Goal: Transaction & Acquisition: Purchase product/service

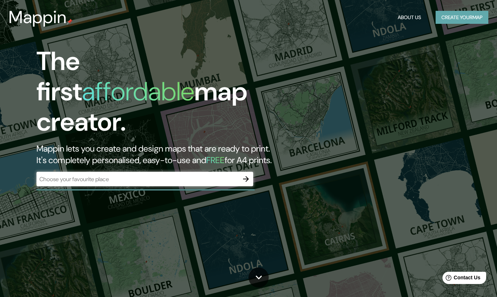
click at [455, 16] on button "Create your map" at bounding box center [462, 17] width 53 height 13
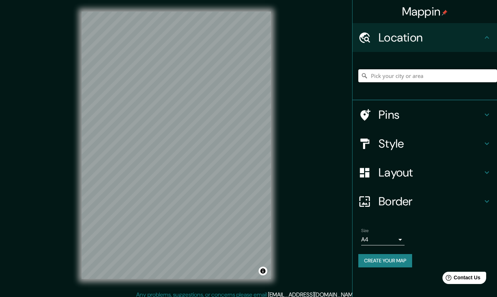
click at [408, 73] on input "Pick your city or area" at bounding box center [427, 75] width 139 height 13
click at [444, 76] on input "Salina [PERSON_NAME], [GEOGRAPHIC_DATA], [GEOGRAPHIC_DATA]" at bounding box center [427, 75] width 139 height 13
drag, startPoint x: 465, startPoint y: 76, endPoint x: 406, endPoint y: 77, distance: 59.6
click at [406, 77] on input "Salina [PERSON_NAME], [GEOGRAPHIC_DATA], [GEOGRAPHIC_DATA]" at bounding box center [427, 75] width 139 height 13
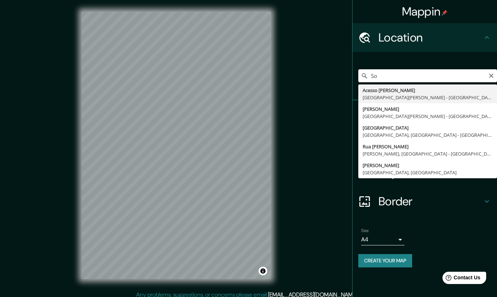
type input "o"
type input "Margaritas, 70050 Juchitán, Estado de Oaxaca, México"
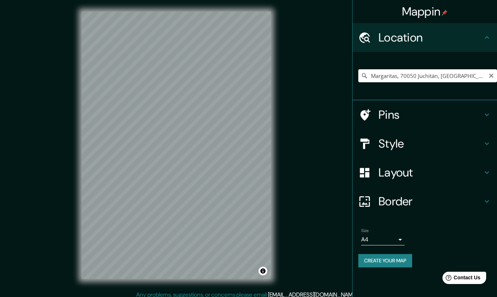
click at [492, 77] on icon "Clear" at bounding box center [492, 76] width 6 height 6
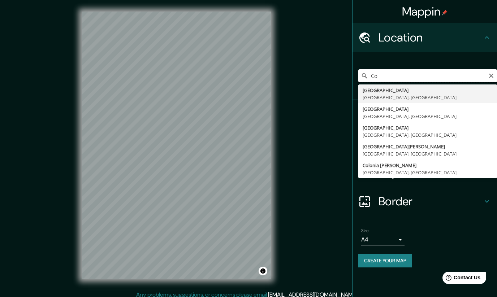
type input "C"
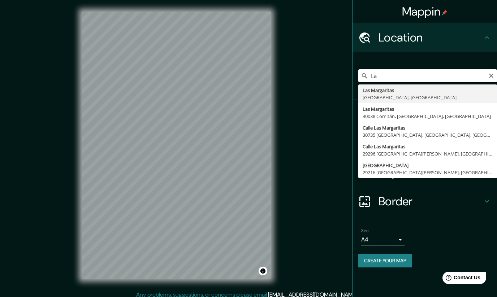
type input "L"
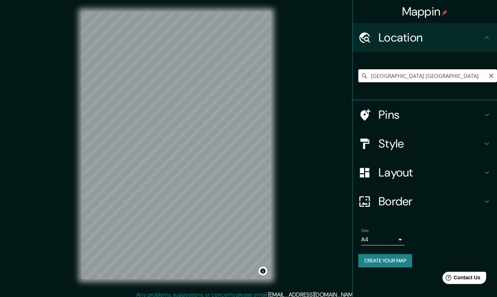
drag, startPoint x: 460, startPoint y: 76, endPoint x: 403, endPoint y: 94, distance: 59.9
click at [403, 94] on div "Colonia las margaritas chiapas Las Margaritas Chiapas, México Las Margaritas 30…" at bounding box center [425, 76] width 145 height 48
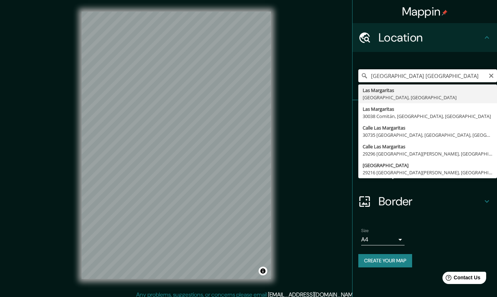
click at [464, 74] on input "Colonia las margaritas chiapas" at bounding box center [427, 75] width 139 height 13
type input "L"
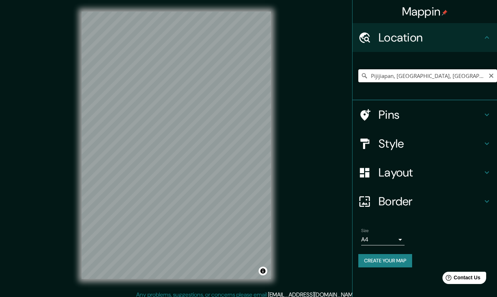
click at [440, 76] on input "Pijijiapan, Chiapas, México" at bounding box center [427, 75] width 139 height 13
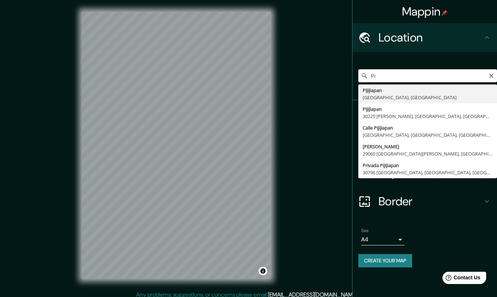
type input "P"
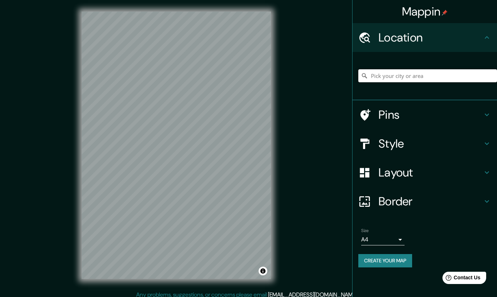
type input "e"
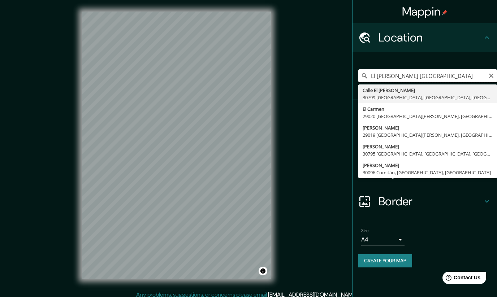
click at [403, 73] on input "El Carmen chiapas" at bounding box center [427, 75] width 139 height 13
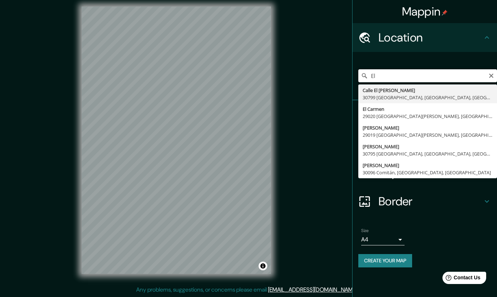
type input "E"
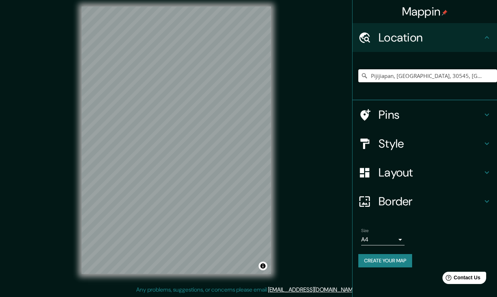
paste input "Pick your city or area"
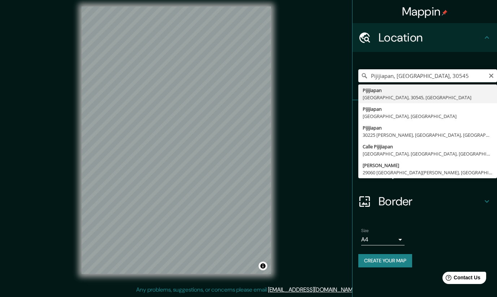
type input "Pijijiapan, Chiapas, 30545, México"
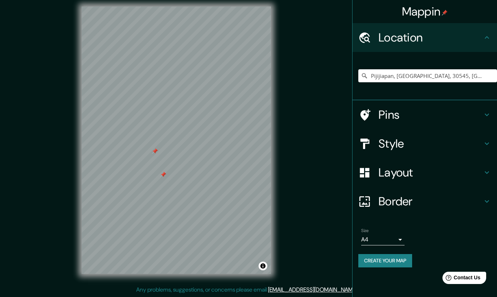
scroll to position [0, 0]
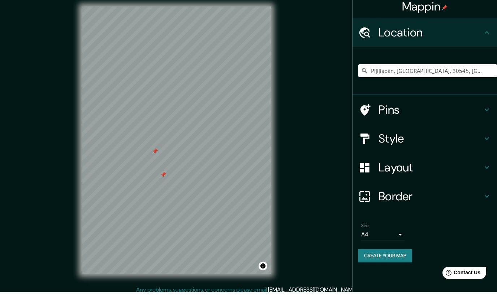
drag, startPoint x: 50, startPoint y: 46, endPoint x: 399, endPoint y: 240, distance: 399.4
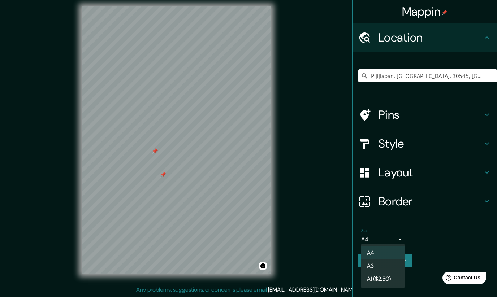
drag, startPoint x: 368, startPoint y: 74, endPoint x: 432, endPoint y: 75, distance: 63.6
drag, startPoint x: 461, startPoint y: 74, endPoint x: 417, endPoint y: 73, distance: 44.5
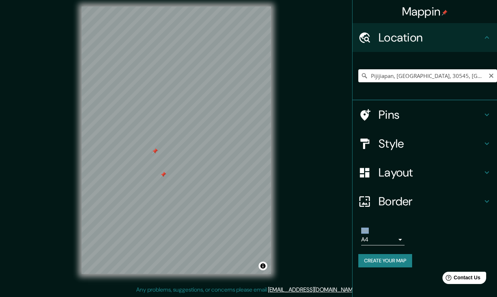
drag, startPoint x: 491, startPoint y: 75, endPoint x: 491, endPoint y: 79, distance: 4.0
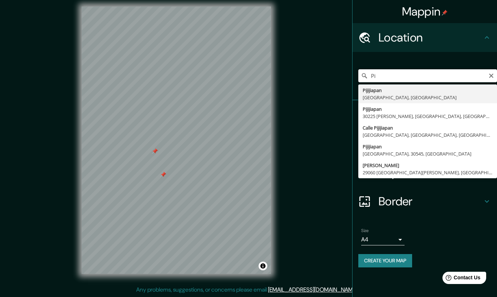
type input "P"
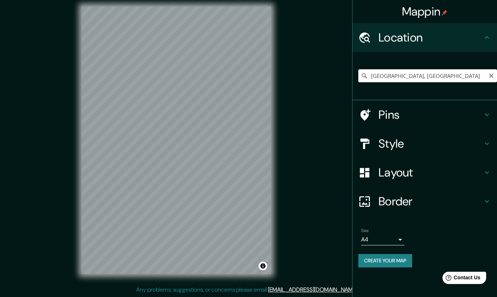
drag, startPoint x: 441, startPoint y: 76, endPoint x: 377, endPoint y: 74, distance: 64.0
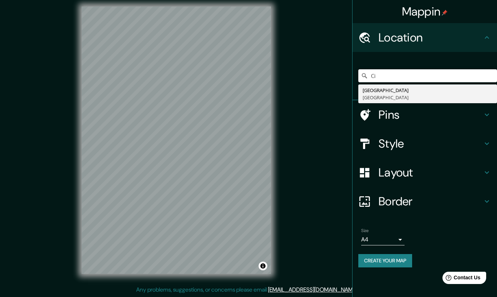
type input "C"
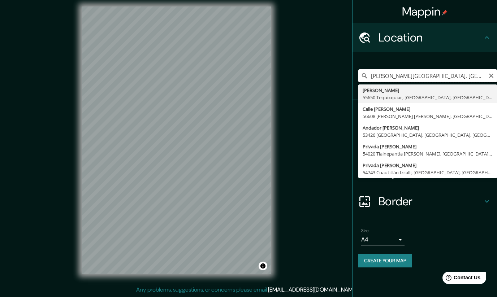
drag, startPoint x: 394, startPoint y: 74, endPoint x: 370, endPoint y: 74, distance: 24.6
type input "E"
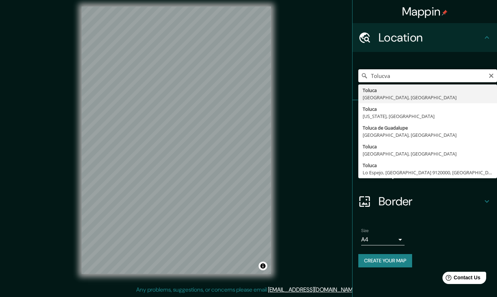
type input "Toluca, Estado de México, México"
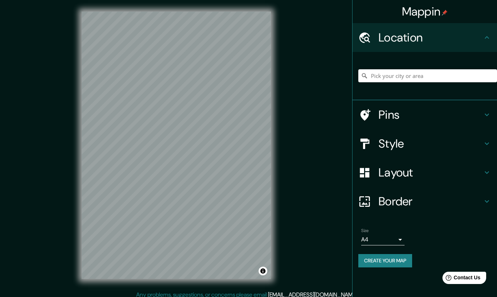
click at [487, 201] on icon at bounding box center [487, 202] width 4 height 3
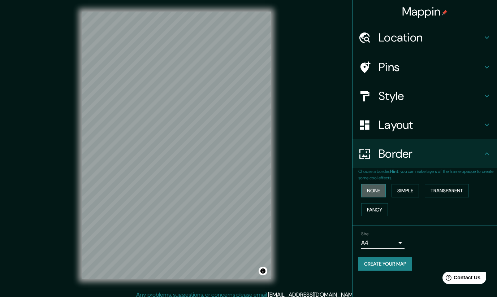
click at [379, 191] on button "None" at bounding box center [373, 190] width 25 height 13
click at [404, 189] on button "Simple" at bounding box center [405, 190] width 27 height 13
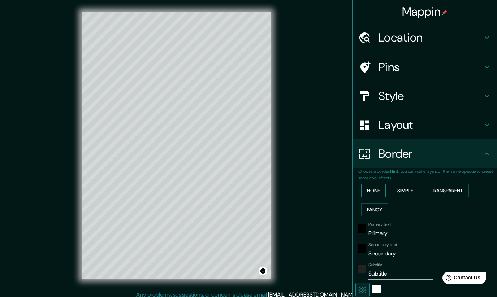
click at [370, 189] on button "None" at bounding box center [373, 190] width 25 height 13
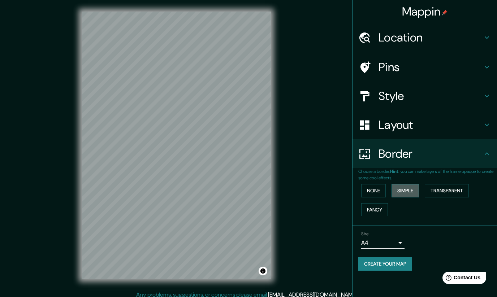
click at [404, 190] on button "Simple" at bounding box center [405, 190] width 27 height 13
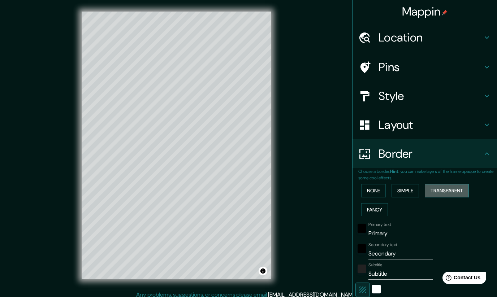
click at [439, 190] on button "Transparent" at bounding box center [447, 190] width 44 height 13
type input "252"
type input "42"
click at [384, 205] on button "Fancy" at bounding box center [374, 209] width 27 height 13
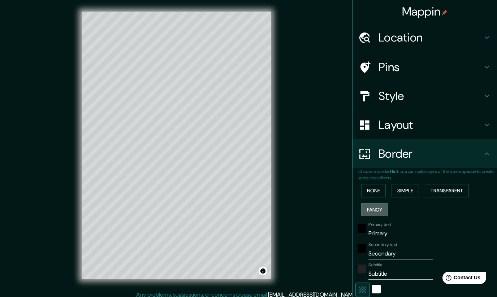
click at [384, 205] on button "Fancy" at bounding box center [374, 209] width 27 height 13
type input "210"
type input "42"
type input "21"
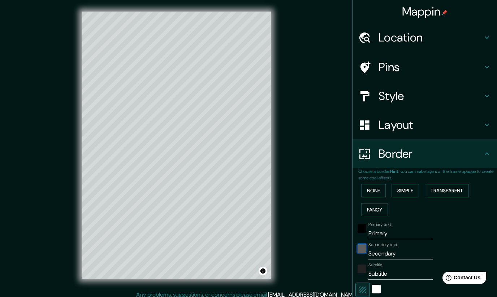
click at [363, 249] on div "black" at bounding box center [362, 249] width 9 height 9
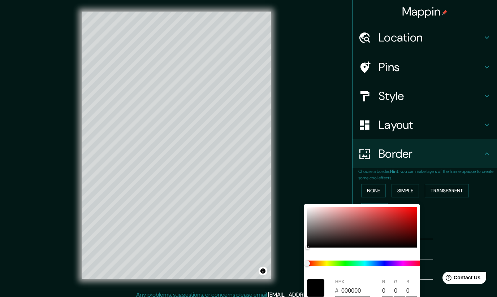
click at [460, 226] on div at bounding box center [248, 148] width 497 height 297
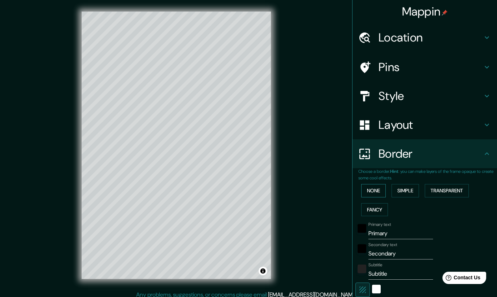
click at [373, 188] on button "None" at bounding box center [373, 190] width 25 height 13
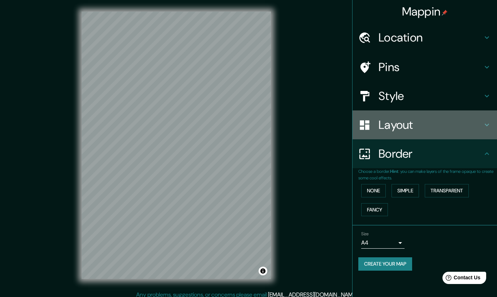
click at [488, 124] on icon at bounding box center [487, 125] width 9 height 9
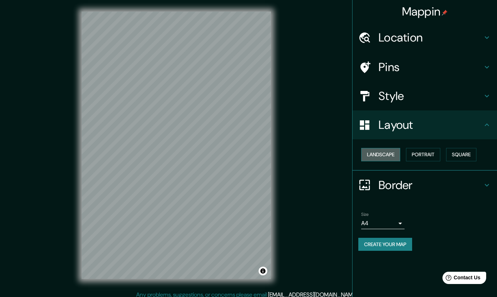
click at [384, 156] on button "Landscape" at bounding box center [380, 154] width 39 height 13
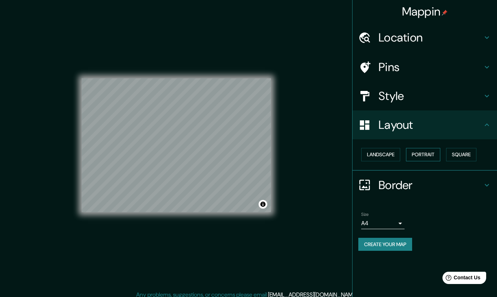
click at [420, 154] on button "Portrait" at bounding box center [423, 154] width 34 height 13
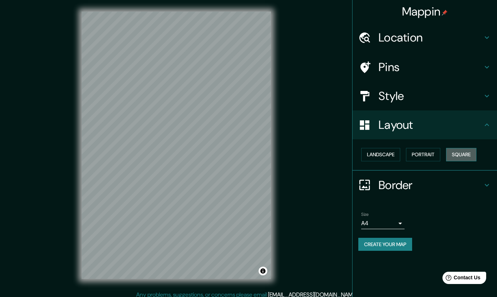
click at [471, 152] on button "Square" at bounding box center [461, 154] width 30 height 13
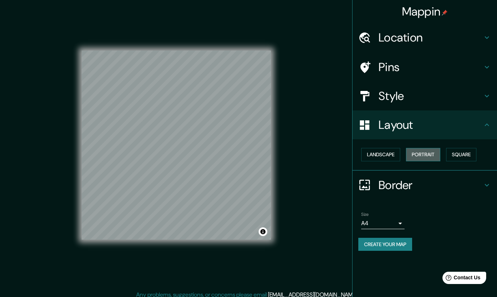
click at [420, 153] on button "Portrait" at bounding box center [423, 154] width 34 height 13
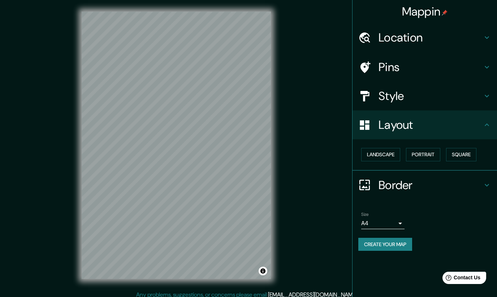
click at [486, 96] on icon at bounding box center [487, 96] width 9 height 9
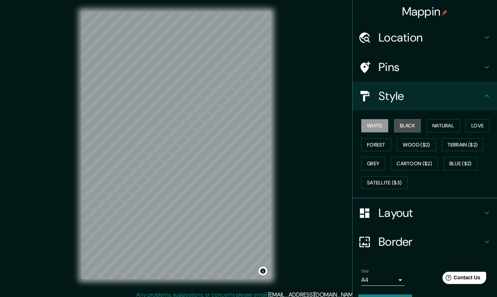
click at [404, 126] on button "Black" at bounding box center [407, 125] width 27 height 13
click at [443, 121] on button "Natural" at bounding box center [443, 125] width 33 height 13
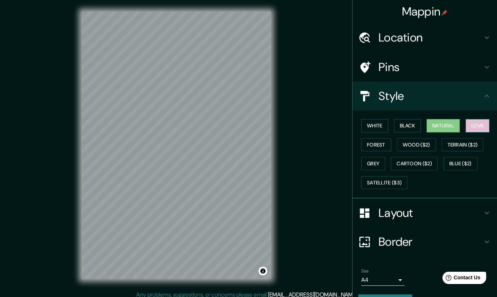
click at [484, 126] on button "Love" at bounding box center [478, 125] width 24 height 13
click at [386, 141] on button "Forest" at bounding box center [376, 144] width 30 height 13
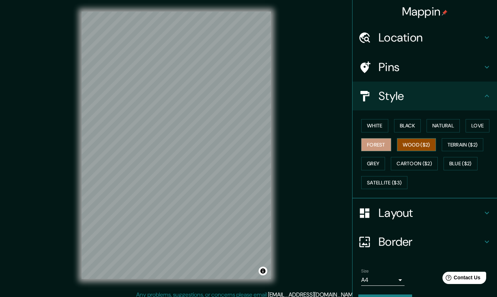
click at [415, 145] on button "Wood ($2)" at bounding box center [416, 144] width 39 height 13
click at [454, 145] on button "Terrain ($2)" at bounding box center [463, 144] width 42 height 13
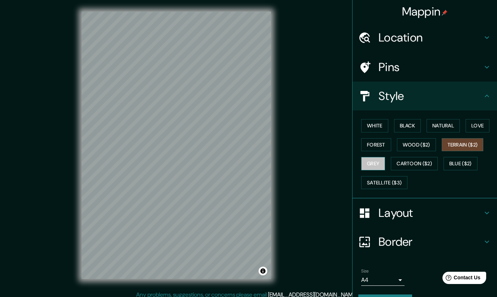
click at [382, 160] on button "Grey" at bounding box center [373, 163] width 24 height 13
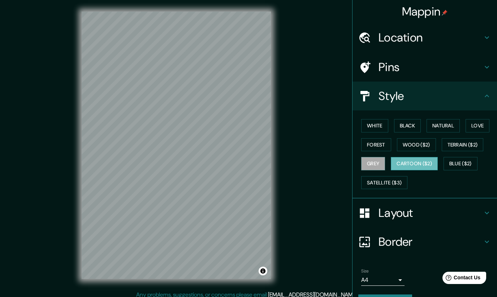
click at [415, 165] on button "Cartoon ($2)" at bounding box center [414, 163] width 47 height 13
click at [400, 181] on button "Satellite ($3)" at bounding box center [384, 182] width 46 height 13
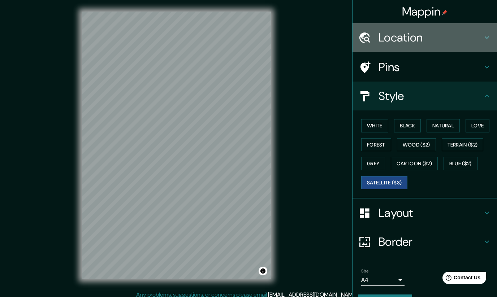
click at [489, 38] on icon at bounding box center [487, 37] width 9 height 9
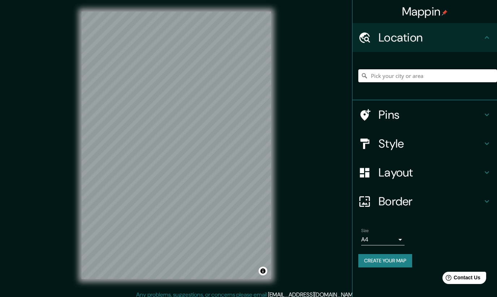
click at [440, 72] on input "Pick your city or area" at bounding box center [427, 75] width 139 height 13
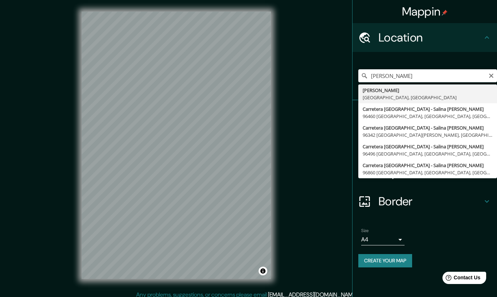
type input "Salina [PERSON_NAME], [GEOGRAPHIC_DATA], [GEOGRAPHIC_DATA]"
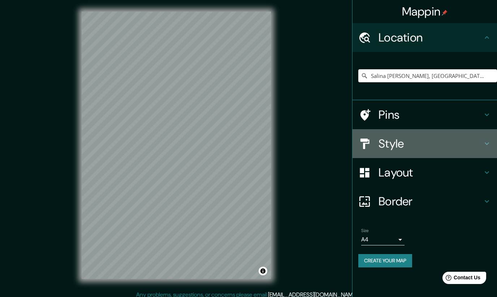
click at [489, 142] on icon at bounding box center [487, 143] width 9 height 9
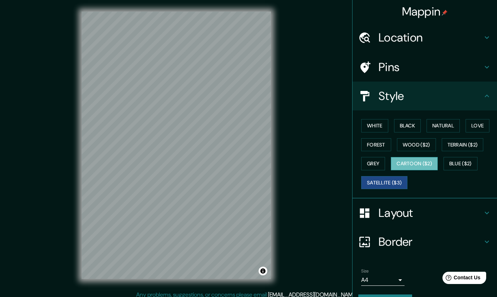
click at [415, 165] on button "Cartoon ($2)" at bounding box center [414, 163] width 47 height 13
click at [369, 165] on button "Grey" at bounding box center [373, 163] width 24 height 13
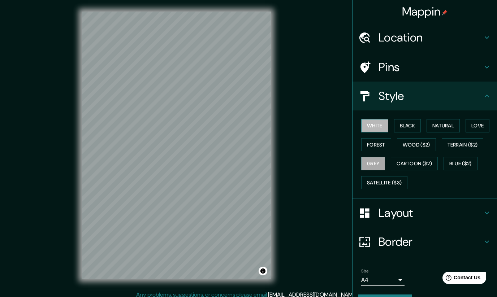
click at [373, 123] on button "White" at bounding box center [374, 125] width 27 height 13
click at [372, 164] on button "Grey" at bounding box center [373, 163] width 24 height 13
click at [381, 147] on button "Forest" at bounding box center [376, 144] width 30 height 13
click at [414, 125] on button "Black" at bounding box center [407, 125] width 27 height 13
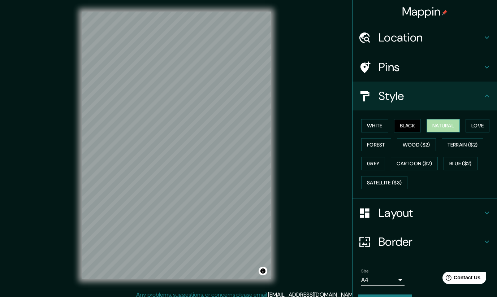
click at [439, 129] on button "Natural" at bounding box center [443, 125] width 33 height 13
click at [475, 128] on button "Love" at bounding box center [478, 125] width 24 height 13
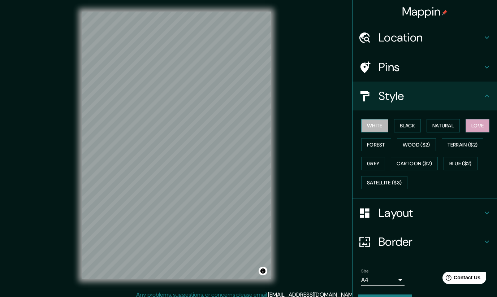
click at [373, 125] on button "White" at bounding box center [374, 125] width 27 height 13
click at [489, 64] on icon at bounding box center [487, 67] width 9 height 9
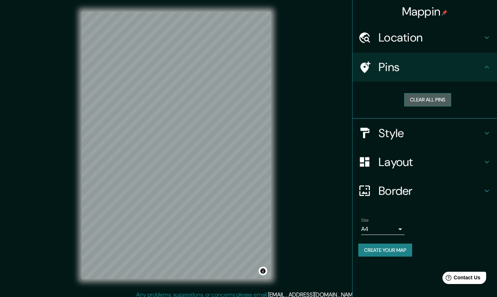
click at [442, 101] on button "Clear all pins" at bounding box center [427, 99] width 47 height 13
click at [433, 100] on button "Clear all pins" at bounding box center [427, 99] width 47 height 13
click at [486, 69] on icon at bounding box center [487, 67] width 9 height 9
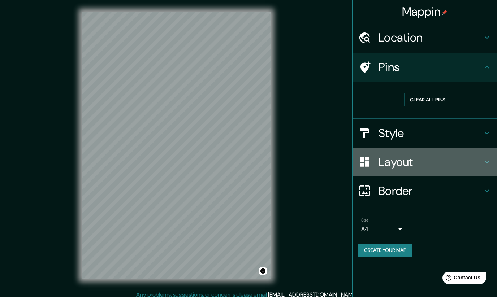
click at [486, 162] on icon at bounding box center [487, 162] width 9 height 9
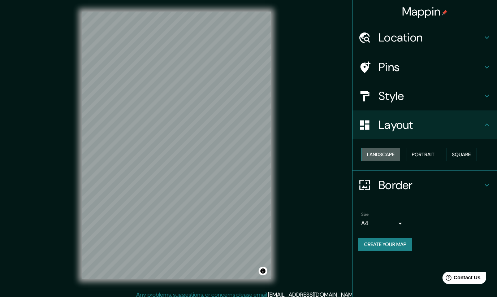
click at [387, 156] on button "Landscape" at bounding box center [380, 154] width 39 height 13
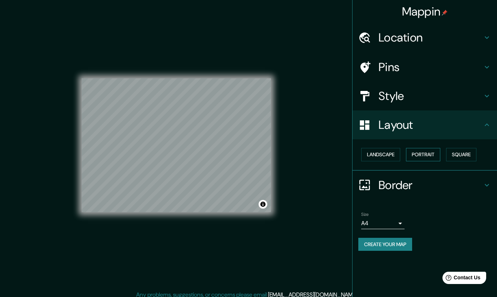
click at [427, 158] on button "Portrait" at bounding box center [423, 154] width 34 height 13
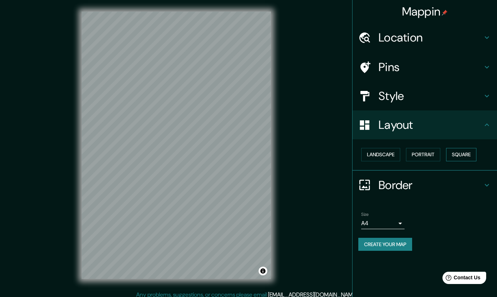
click at [463, 155] on button "Square" at bounding box center [461, 154] width 30 height 13
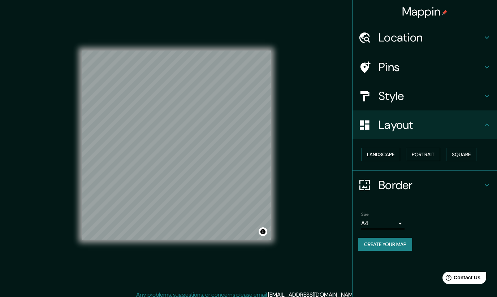
click at [424, 153] on button "Portrait" at bounding box center [423, 154] width 34 height 13
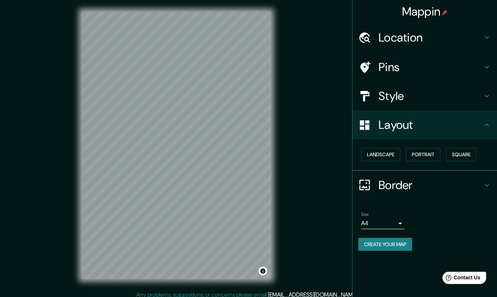
click at [490, 184] on icon at bounding box center [487, 185] width 9 height 9
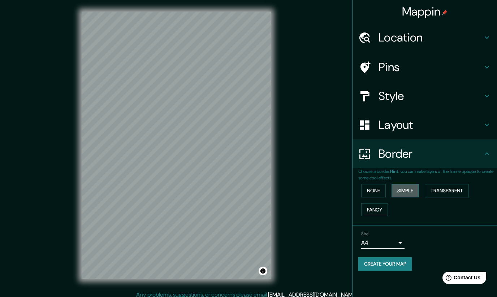
click at [407, 190] on button "Simple" at bounding box center [405, 190] width 27 height 13
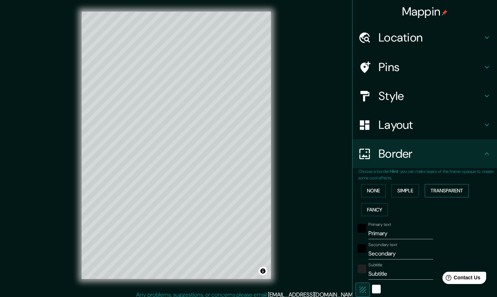
click at [441, 192] on button "Transparent" at bounding box center [447, 190] width 44 height 13
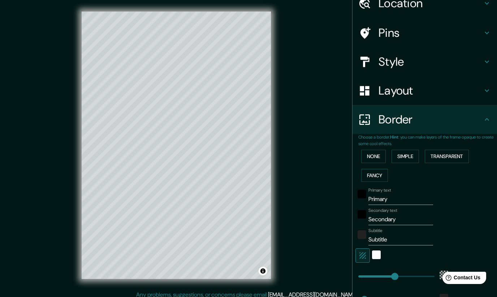
scroll to position [35, 0]
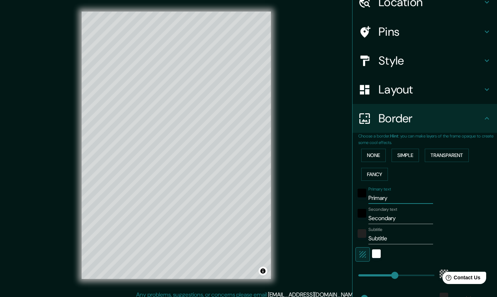
click at [391, 199] on input "Primary" at bounding box center [401, 199] width 65 height 12
type input "Primar"
type input "252"
type input "42"
type input "Prima"
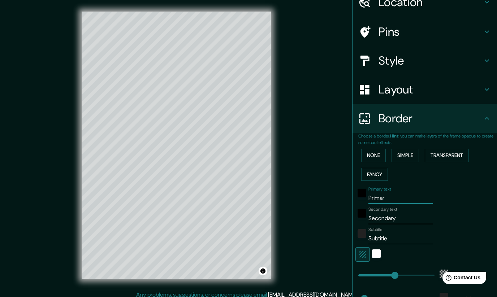
type input "252"
type input "42"
type input "Prim"
type input "252"
type input "42"
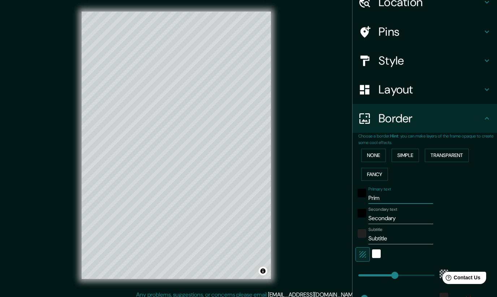
type input "Pri"
type input "252"
type input "42"
type input "Pr"
type input "252"
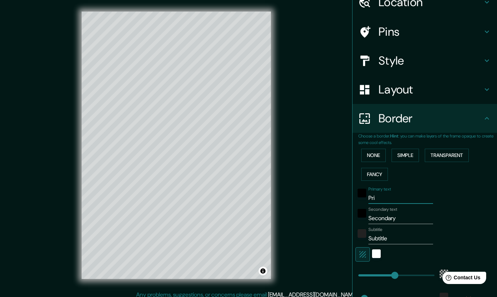
type input "42"
type input "P"
type input "252"
type input "42"
type input "252"
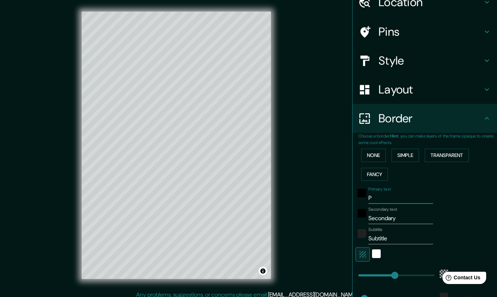
type input "42"
type input "S"
type input "252"
type input "42"
type input "Sa"
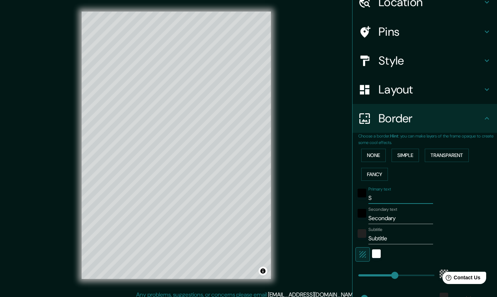
type input "252"
type input "42"
type input "Sal"
type input "252"
type input "42"
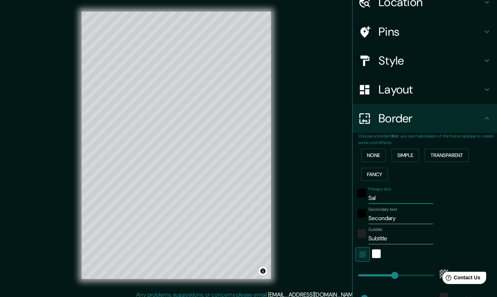
type input "Sali"
type input "252"
type input "42"
type input "Salin"
type input "252"
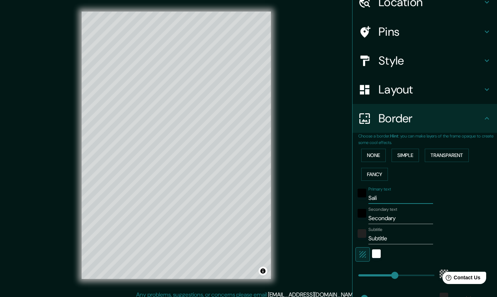
type input "42"
type input "Salina"
type input "252"
type input "42"
type input "Salina"
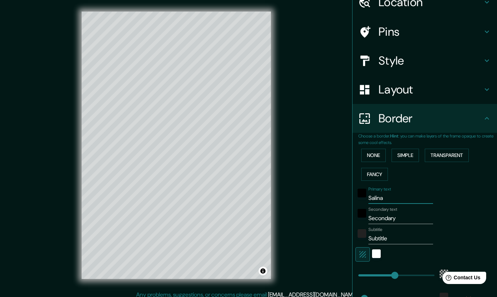
type input "252"
type input "42"
type input "Salina c"
type input "252"
type input "42"
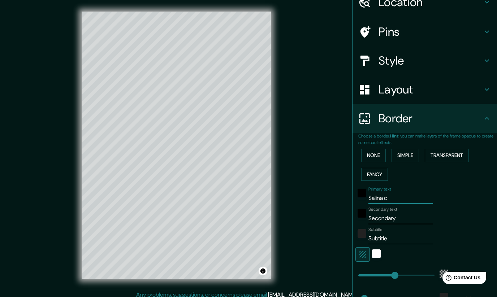
type input "Salina cr"
type input "252"
type input "42"
type input "Salina cru"
type input "252"
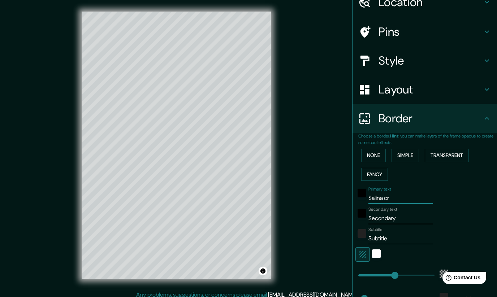
type input "42"
type input "[PERSON_NAME]"
type input "252"
type input "42"
type input "[PERSON_NAME]"
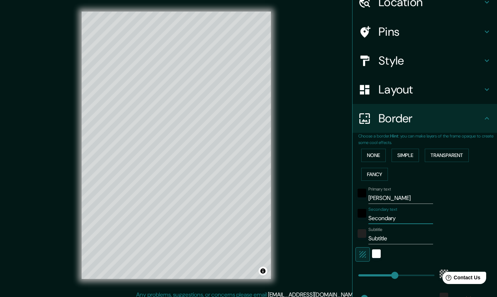
click at [392, 216] on input "Secondary" at bounding box center [401, 219] width 65 height 12
click at [398, 216] on input "Secondary" at bounding box center [401, 219] width 65 height 12
type input "Secondar"
type input "252"
type input "42"
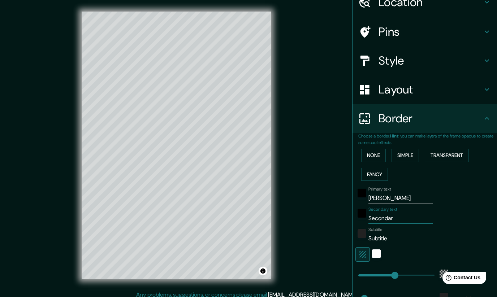
type input "Seconda"
type input "252"
type input "42"
type input "Second"
type input "252"
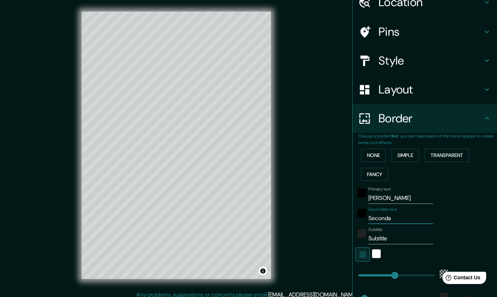
type input "42"
type input "Secon"
type input "252"
type input "42"
type input "Seco"
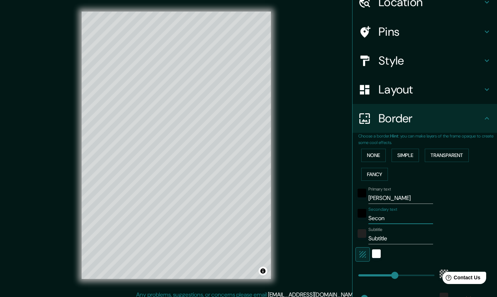
type input "252"
type input "42"
type input "Sec"
type input "252"
type input "42"
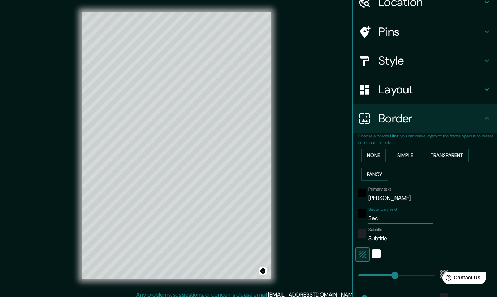
type input "Se"
type input "252"
type input "42"
type input "S"
type input "252"
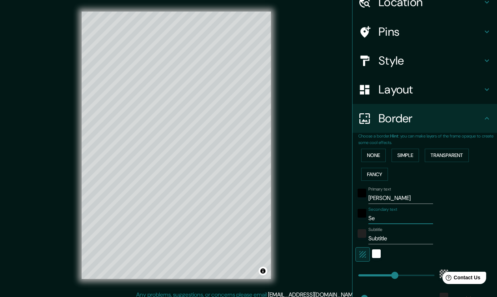
type input "42"
type input "252"
type input "42"
type input "O"
type input "252"
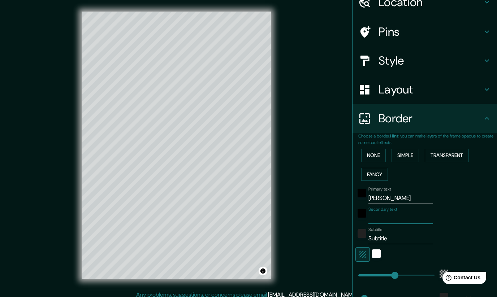
type input "42"
type input "Oa"
type input "252"
type input "42"
type input "Oax"
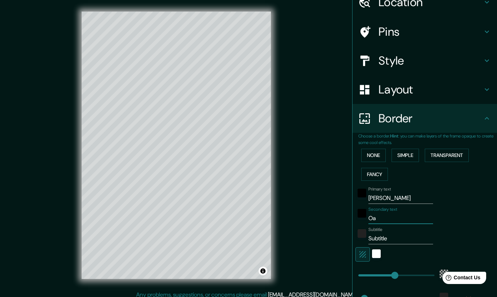
type input "252"
type input "42"
type input "Oaxa"
type input "252"
type input "42"
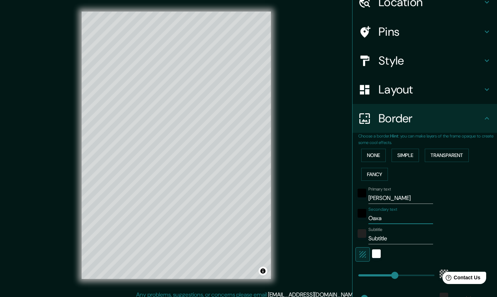
type input "Oaxac"
type input "252"
type input "42"
type input "[GEOGRAPHIC_DATA]"
type input "252"
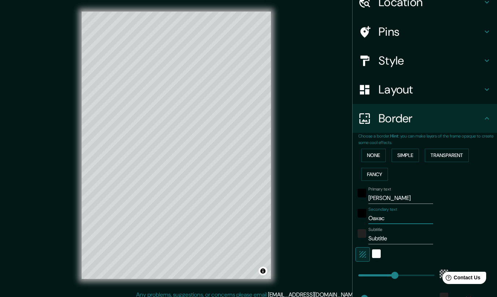
type input "42"
type input "[GEOGRAPHIC_DATA]"
click at [396, 236] on input "Subtitle" at bounding box center [401, 239] width 65 height 12
type input "Subtitl"
type input "252"
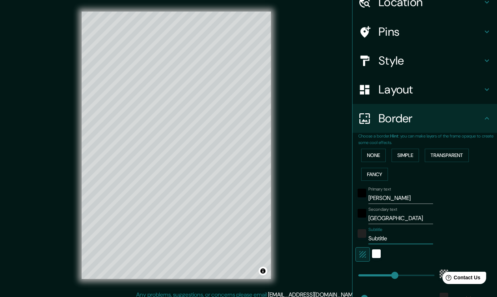
type input "42"
type input "Subtit"
type input "252"
type input "42"
type input "Subti"
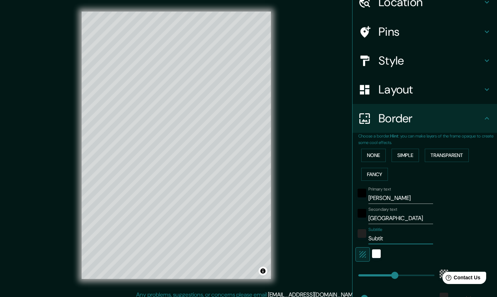
type input "252"
type input "42"
type input "Subt"
type input "252"
type input "42"
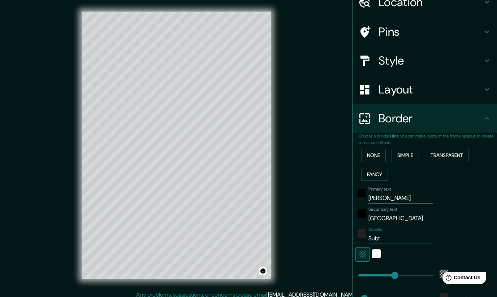
type input "Sub"
type input "252"
type input "42"
type input "Su"
type input "252"
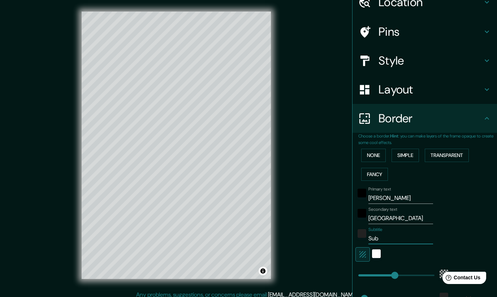
type input "42"
type input "S"
type input "252"
type input "42"
type input "252"
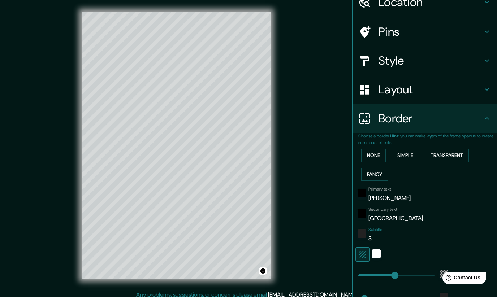
type input "42"
click at [379, 256] on div at bounding box center [376, 255] width 13 height 14
click at [377, 253] on div "white" at bounding box center [376, 254] width 9 height 9
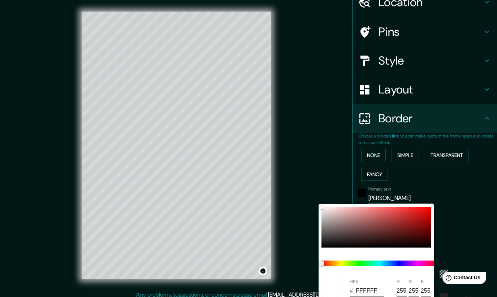
click at [464, 232] on div at bounding box center [248, 148] width 497 height 297
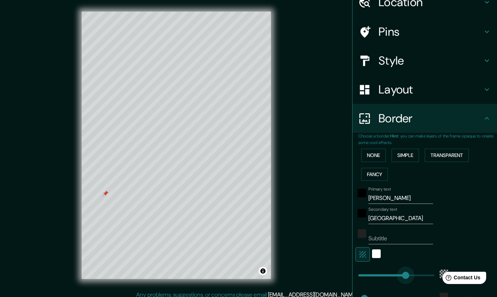
type input "415"
drag, startPoint x: 395, startPoint y: 275, endPoint x: 419, endPoint y: 278, distance: 23.7
type input "42"
type input "507"
drag, startPoint x: 852, startPoint y: 544, endPoint x: 434, endPoint y: 275, distance: 497.0
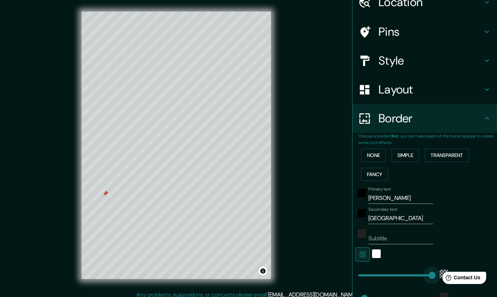
drag, startPoint x: 434, startPoint y: 275, endPoint x: 380, endPoint y: 274, distance: 54.2
click at [433, 274] on html "Help Contact Us" at bounding box center [461, 276] width 56 height 15
type input "42"
type input "194"
drag, startPoint x: 382, startPoint y: 275, endPoint x: 387, endPoint y: 275, distance: 4.8
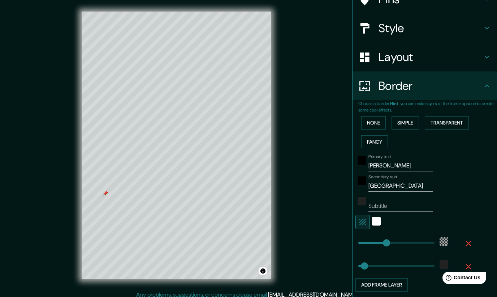
scroll to position [68, 0]
type input "311"
drag, startPoint x: 366, startPoint y: 265, endPoint x: 403, endPoint y: 269, distance: 37.4
type input "65"
drag, startPoint x: 405, startPoint y: 262, endPoint x: 369, endPoint y: 262, distance: 36.9
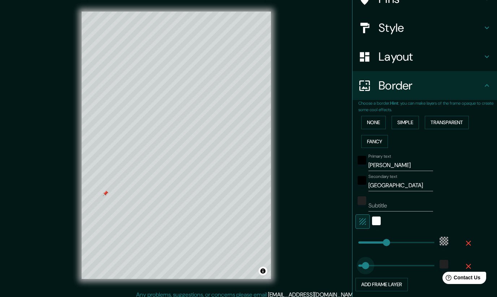
type input "37"
drag, startPoint x: 369, startPoint y: 265, endPoint x: 364, endPoint y: 265, distance: 4.7
click at [460, 209] on div "Subtitle" at bounding box center [415, 202] width 119 height 17
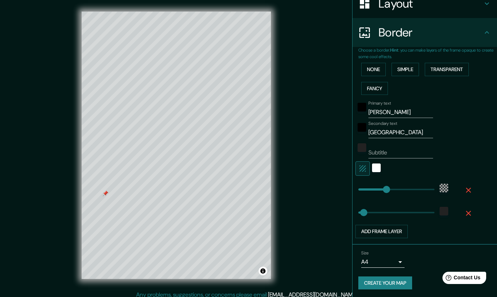
scroll to position [121, 0]
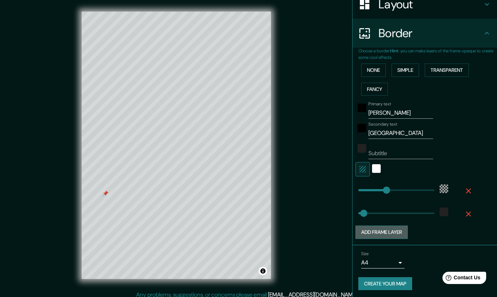
click at [403, 233] on button "Add frame layer" at bounding box center [382, 232] width 52 height 13
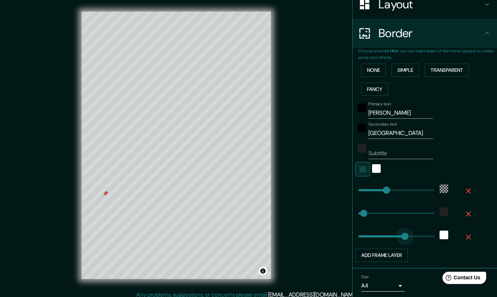
type input "490"
drag, startPoint x: 390, startPoint y: 235, endPoint x: 429, endPoint y: 237, distance: 39.1
type input "52"
drag, startPoint x: 429, startPoint y: 237, endPoint x: 366, endPoint y: 236, distance: 63.2
click at [468, 239] on icon "button" at bounding box center [468, 237] width 9 height 9
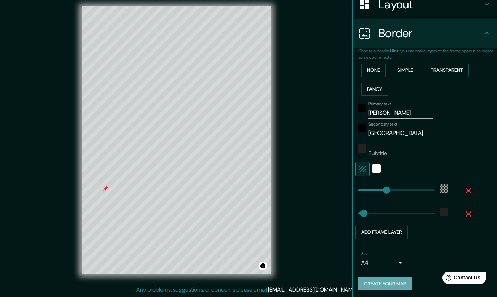
click at [390, 281] on button "Create your map" at bounding box center [385, 284] width 54 height 13
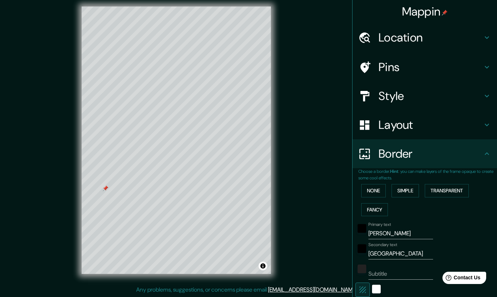
scroll to position [0, 0]
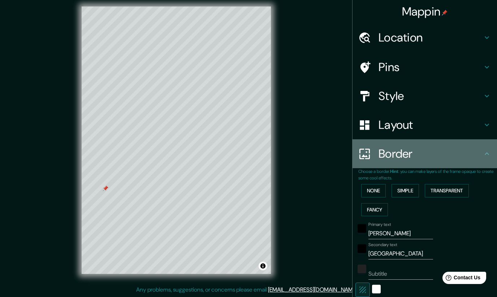
click at [486, 153] on icon at bounding box center [487, 154] width 9 height 9
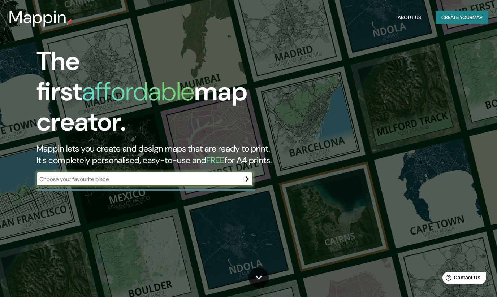
click at [456, 19] on button "Create your map" at bounding box center [462, 17] width 53 height 13
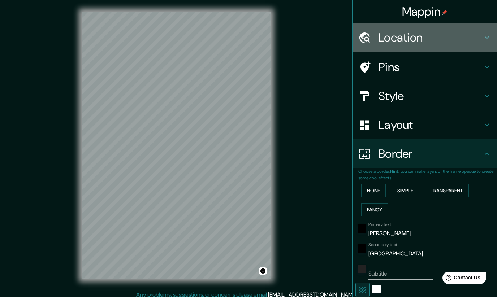
click at [489, 40] on icon at bounding box center [487, 37] width 9 height 9
type input "215"
type input "41"
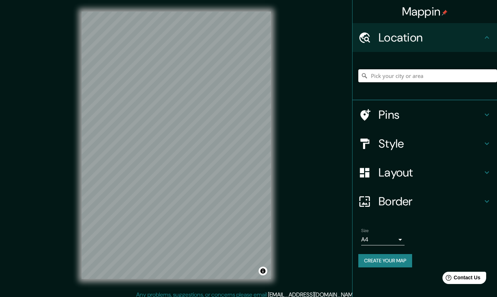
click at [421, 74] on input "Pick your city or area" at bounding box center [427, 75] width 139 height 13
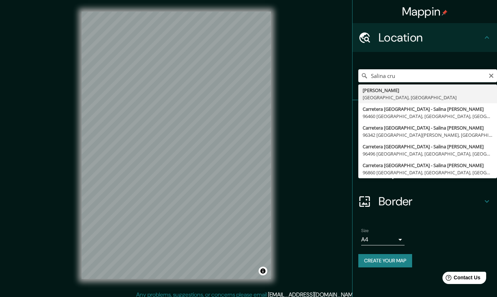
type input "Salina [PERSON_NAME], [GEOGRAPHIC_DATA], [GEOGRAPHIC_DATA]"
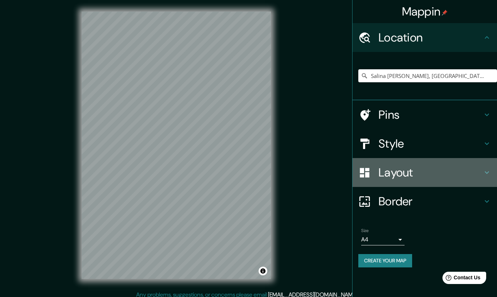
click at [487, 172] on icon at bounding box center [487, 172] width 9 height 9
type input "215"
type input "41"
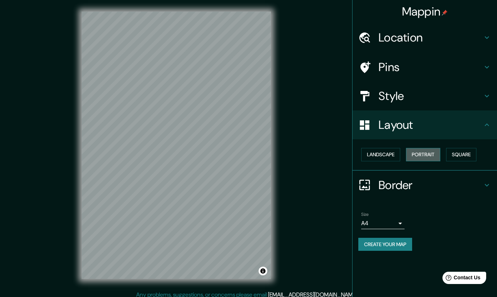
click at [436, 155] on button "Portrait" at bounding box center [423, 154] width 34 height 13
click at [458, 156] on button "Square" at bounding box center [461, 154] width 30 height 13
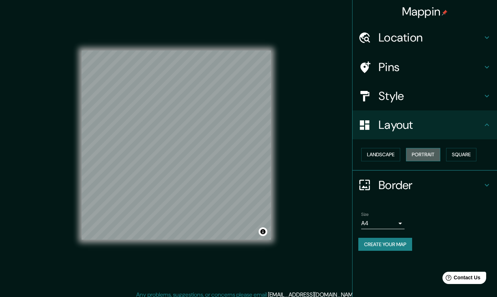
click at [414, 154] on button "Portrait" at bounding box center [423, 154] width 34 height 13
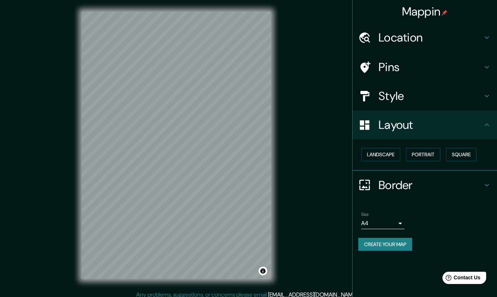
click at [486, 95] on icon at bounding box center [487, 96] width 9 height 9
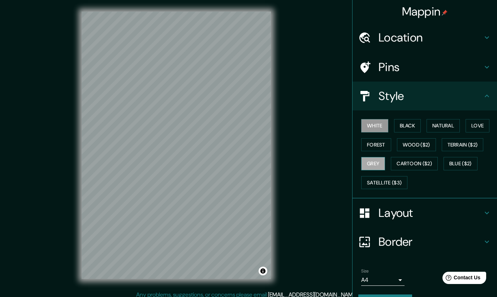
click at [379, 162] on button "Grey" at bounding box center [373, 163] width 24 height 13
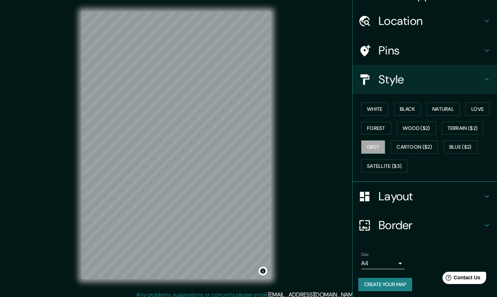
click at [486, 224] on icon at bounding box center [487, 225] width 4 height 3
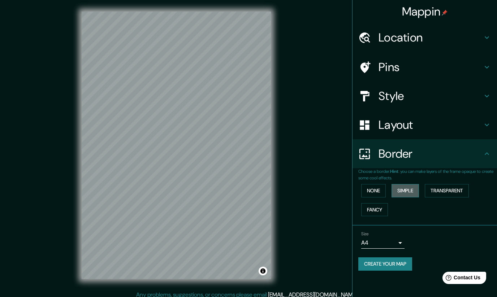
click at [411, 189] on button "Simple" at bounding box center [405, 190] width 27 height 13
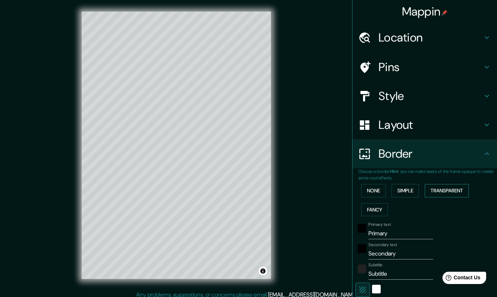
click at [443, 190] on button "Transparent" at bounding box center [447, 190] width 44 height 13
click at [379, 209] on button "Fancy" at bounding box center [374, 209] width 27 height 13
click at [450, 192] on button "Transparent" at bounding box center [447, 190] width 44 height 13
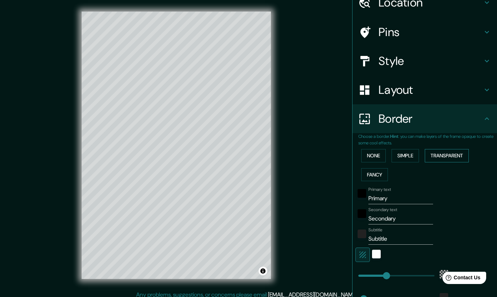
scroll to position [36, 0]
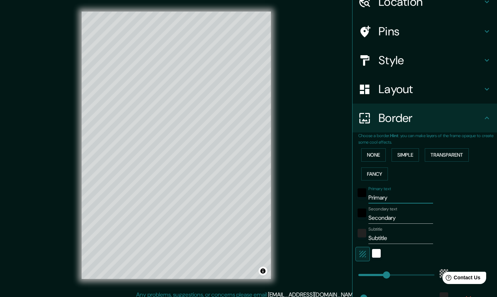
click at [424, 196] on input "Primary" at bounding box center [401, 198] width 65 height 12
type input "P"
type input "[PERSON_NAME]"
click at [416, 218] on input "Secondary" at bounding box center [401, 218] width 65 height 12
type input "S"
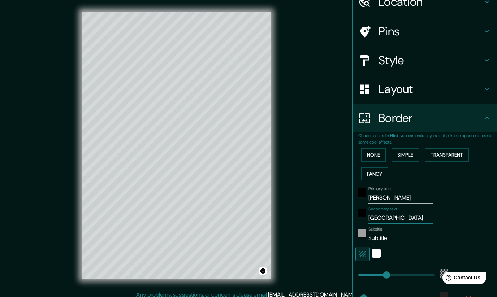
type input "[GEOGRAPHIC_DATA]"
click at [363, 231] on div "color-222222" at bounding box center [362, 233] width 9 height 9
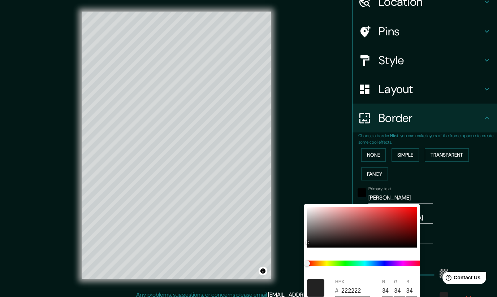
click at [472, 211] on div at bounding box center [248, 148] width 497 height 297
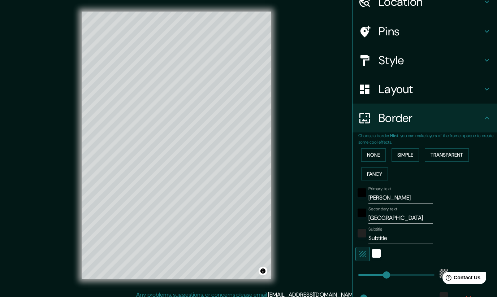
click at [396, 235] on input "Subtitle" at bounding box center [401, 239] width 65 height 12
type input "S"
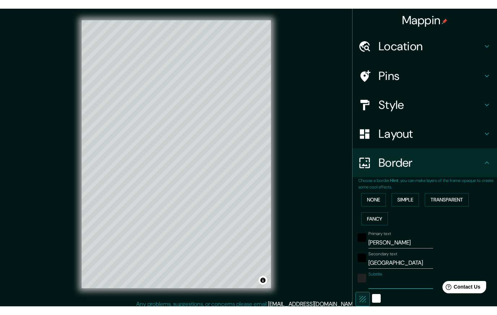
scroll to position [0, 0]
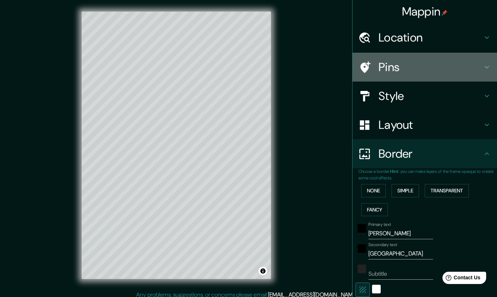
click at [485, 68] on icon at bounding box center [487, 67] width 9 height 9
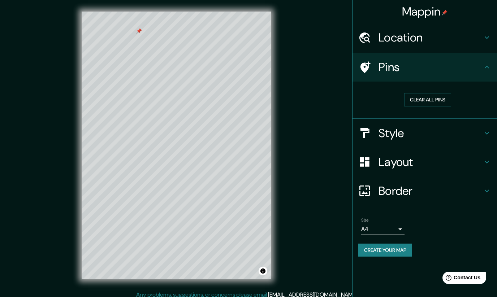
click at [486, 190] on icon at bounding box center [487, 191] width 4 height 3
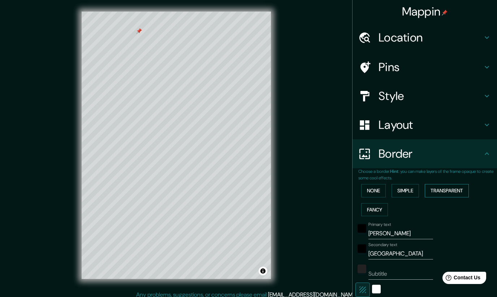
click at [460, 190] on button "Transparent" at bounding box center [447, 190] width 44 height 13
click at [411, 189] on button "Simple" at bounding box center [405, 190] width 27 height 13
click at [439, 189] on button "Transparent" at bounding box center [447, 190] width 44 height 13
click at [415, 233] on input "Primary" at bounding box center [401, 234] width 65 height 12
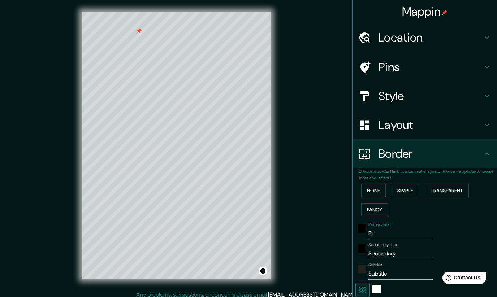
type input "P"
type input "[PERSON_NAME]"
click at [411, 249] on input "Secondary" at bounding box center [401, 254] width 65 height 12
type input "S"
type input "[GEOGRAPHIC_DATA]"
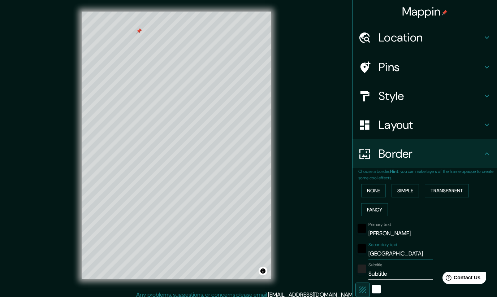
click at [409, 270] on input "Subtitle" at bounding box center [401, 275] width 65 height 12
type input "S"
type input "Subtitle"
click at [415, 271] on input "Subtitle" at bounding box center [401, 275] width 65 height 12
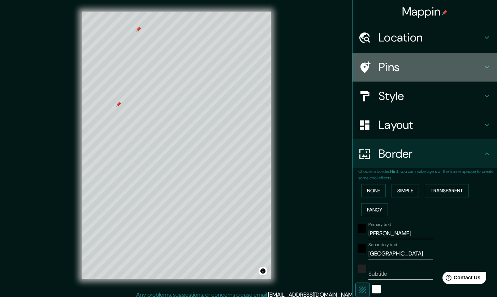
click at [484, 66] on icon at bounding box center [487, 67] width 9 height 9
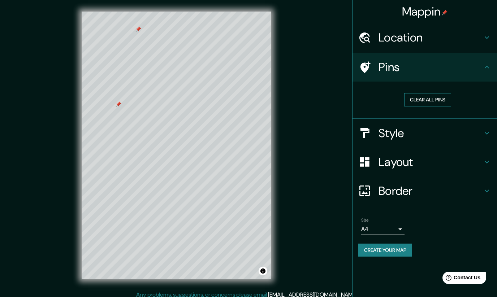
click at [447, 98] on button "Clear all pins" at bounding box center [427, 99] width 47 height 13
click at [405, 252] on button "Create your map" at bounding box center [385, 250] width 54 height 13
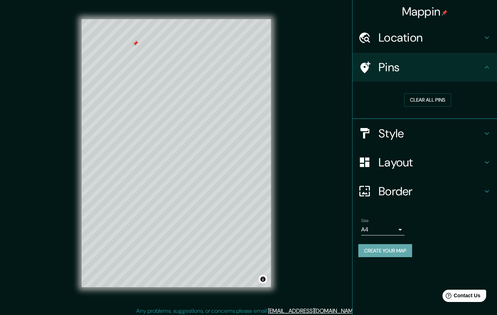
click at [396, 251] on button "Create your map" at bounding box center [385, 250] width 54 height 13
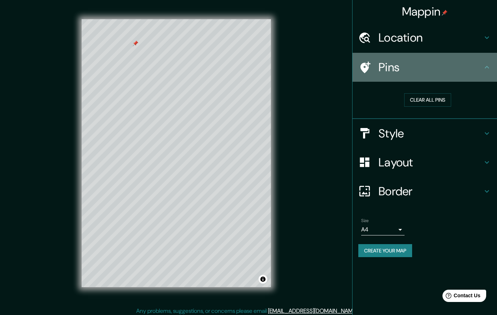
click at [489, 68] on icon at bounding box center [487, 67] width 9 height 9
click at [488, 66] on icon at bounding box center [487, 67] width 4 height 3
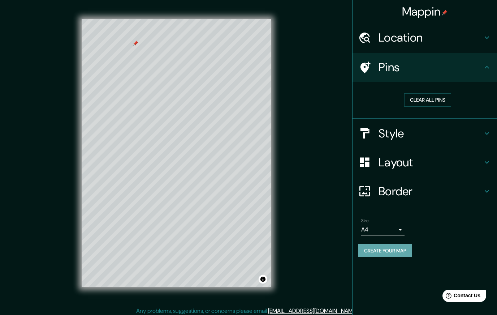
click at [375, 249] on button "Create your map" at bounding box center [385, 250] width 54 height 13
click at [424, 99] on button "Clear all pins" at bounding box center [427, 99] width 47 height 13
click at [404, 246] on button "Create your map" at bounding box center [385, 250] width 54 height 13
click at [400, 229] on body "Mappin Location [GEOGRAPHIC_DATA][PERSON_NAME], [GEOGRAPHIC_DATA], [GEOGRAPHIC_…" at bounding box center [248, 157] width 497 height 315
click at [391, 254] on li "A3" at bounding box center [382, 255] width 43 height 13
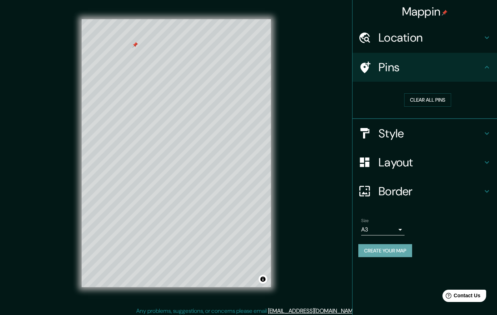
click at [387, 249] on button "Create your map" at bounding box center [385, 250] width 54 height 13
drag, startPoint x: 458, startPoint y: 1, endPoint x: 0, endPoint y: 0, distance: 458.6
click at [398, 227] on body "Mappin Location [GEOGRAPHIC_DATA][PERSON_NAME], [GEOGRAPHIC_DATA], [GEOGRAPHIC_…" at bounding box center [248, 157] width 497 height 315
click at [385, 246] on li "A4" at bounding box center [382, 242] width 43 height 13
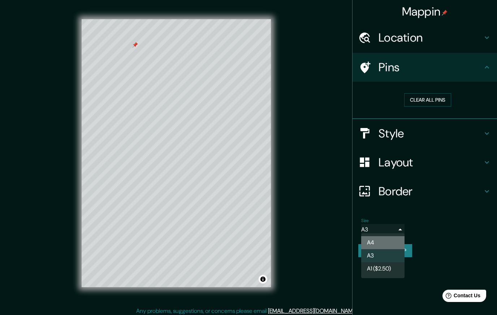
type input "single"
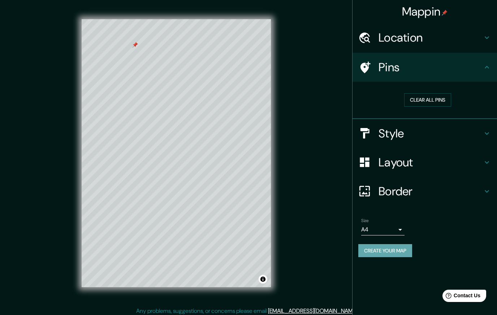
click at [399, 251] on button "Create your map" at bounding box center [385, 250] width 54 height 13
click at [485, 67] on icon at bounding box center [487, 67] width 9 height 9
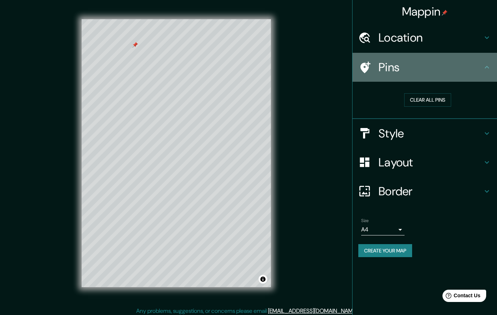
click at [487, 67] on icon at bounding box center [487, 67] width 9 height 9
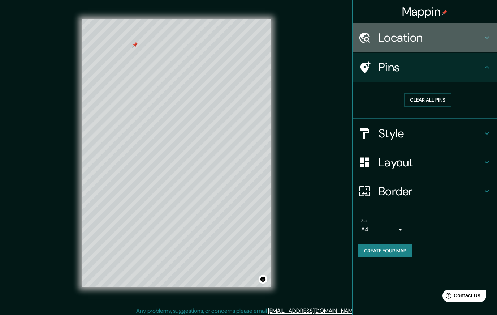
click at [488, 38] on icon at bounding box center [487, 38] width 4 height 3
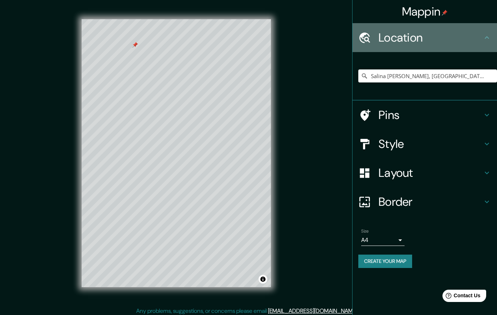
click at [488, 38] on icon at bounding box center [487, 37] width 4 height 3
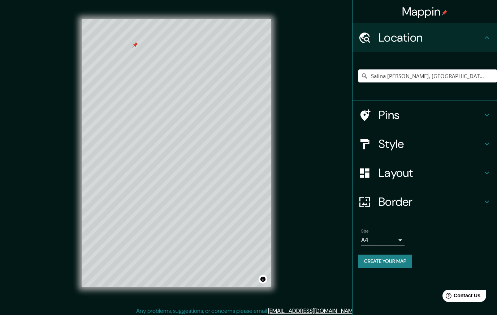
scroll to position [3, 0]
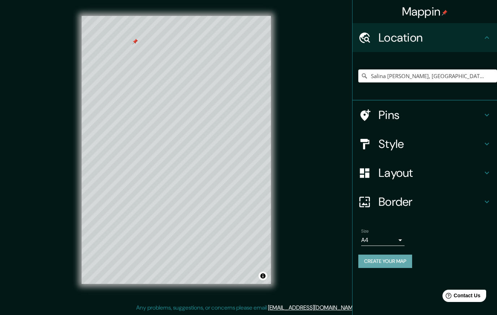
click at [400, 257] on button "Create your map" at bounding box center [385, 260] width 54 height 13
click at [407, 259] on button "Create your map" at bounding box center [385, 260] width 54 height 13
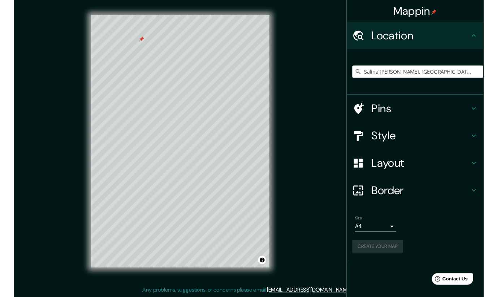
scroll to position [0, 0]
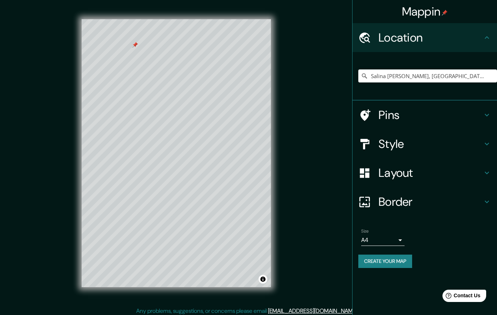
click at [418, 8] on h4 "Mappin" at bounding box center [425, 11] width 46 height 14
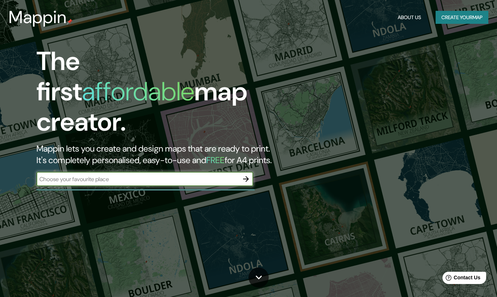
click at [444, 14] on button "Create your map" at bounding box center [462, 17] width 53 height 13
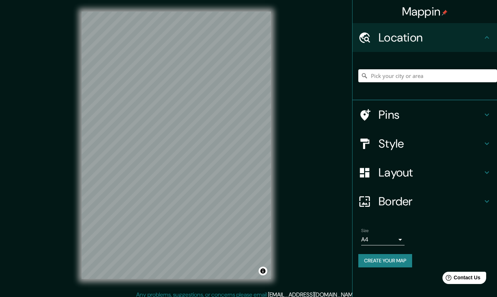
click at [389, 259] on button "Create your map" at bounding box center [385, 260] width 54 height 13
